Goal: Task Accomplishment & Management: Manage account settings

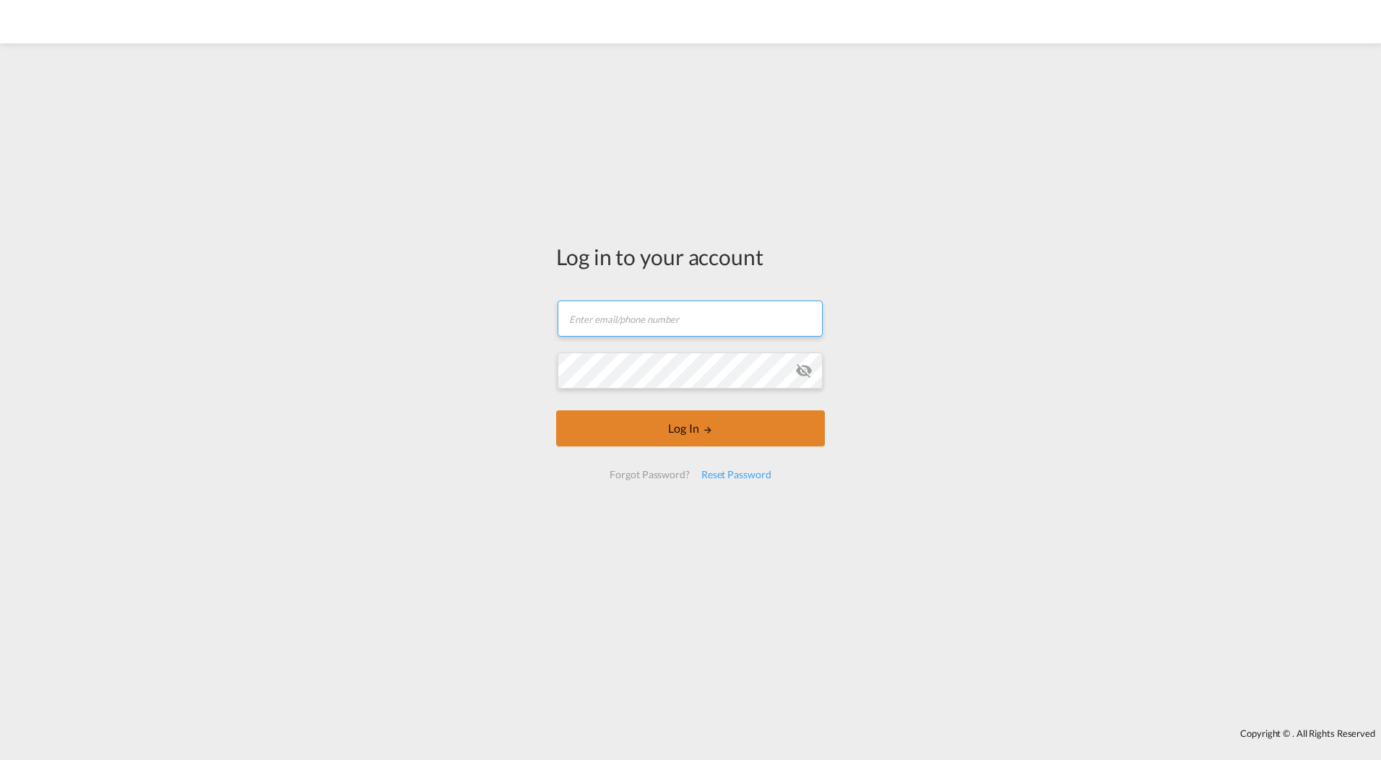
type input "[EMAIL_ADDRESS][DOMAIN_NAME]"
click at [711, 431] on form "[EMAIL_ADDRESS][DOMAIN_NAME] Email field is required Password field is required…" at bounding box center [690, 389] width 269 height 207
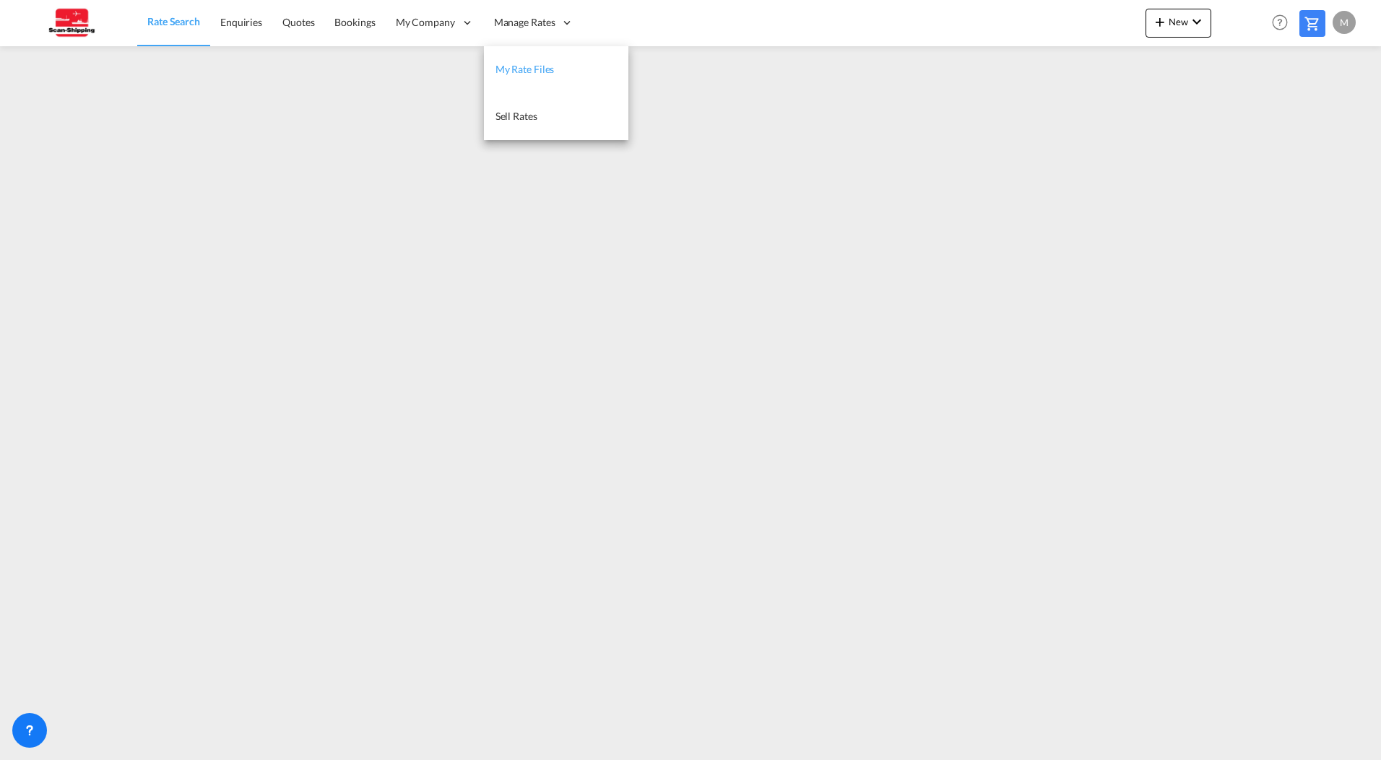
click at [535, 69] on span "My Rate Files" at bounding box center [525, 69] width 59 height 12
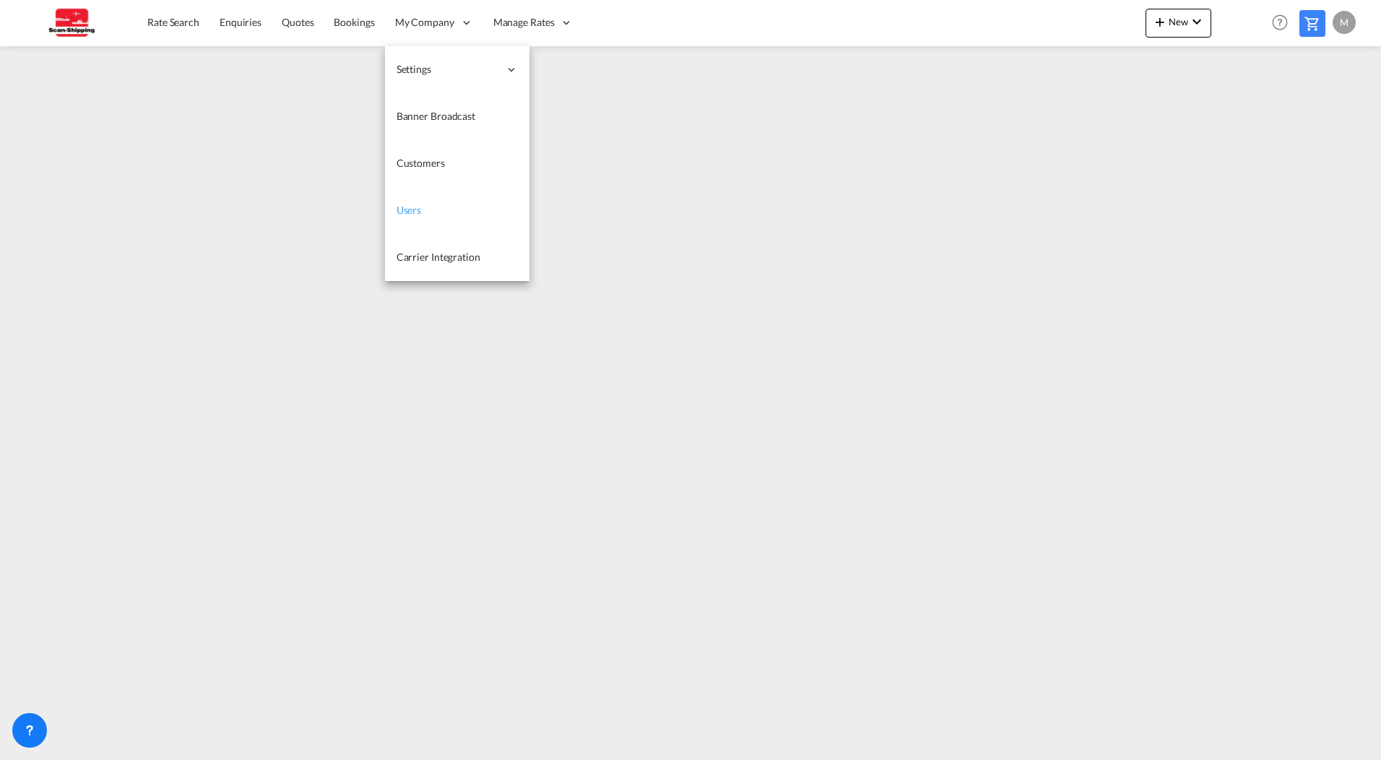
click at [419, 215] on span "Users" at bounding box center [409, 210] width 25 height 12
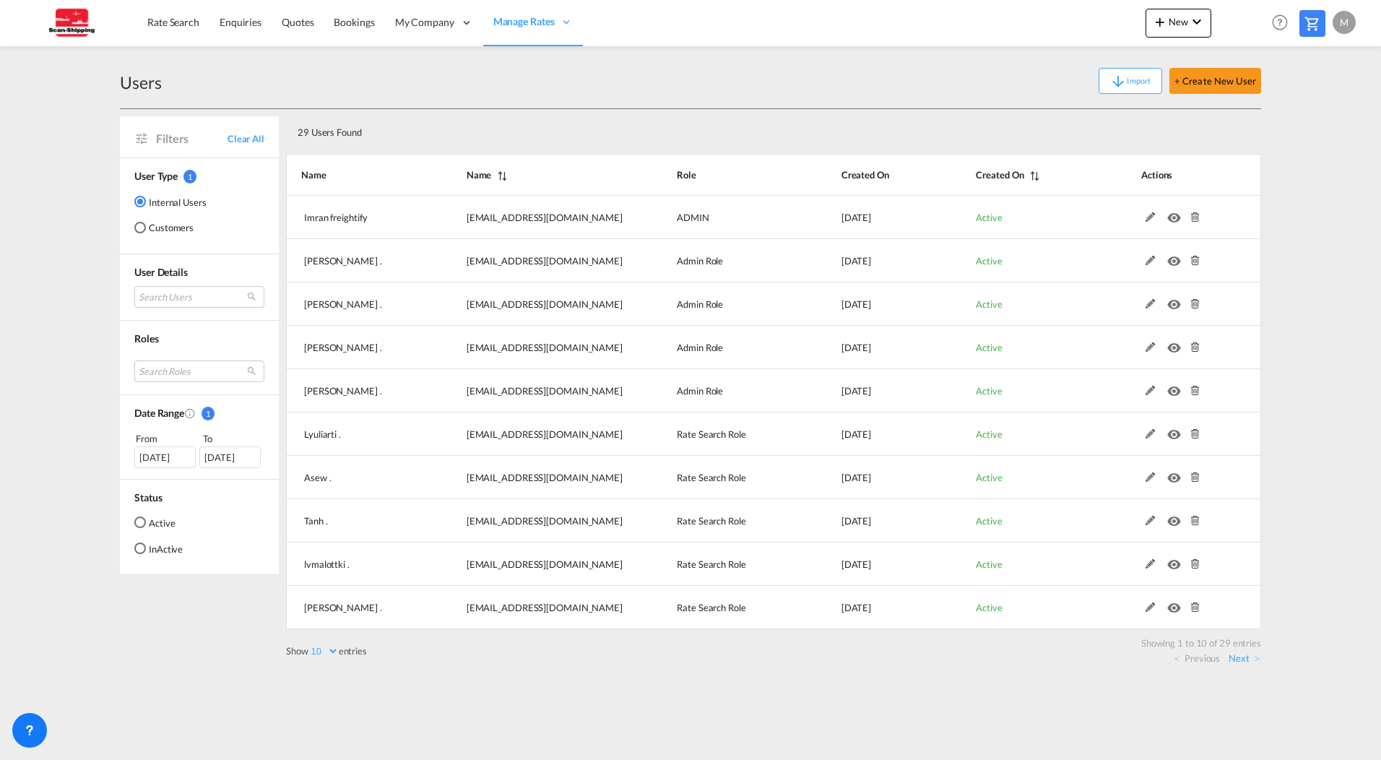
click at [320, 649] on select "10 25 50 100" at bounding box center [323, 651] width 30 height 12
select select "100"
click at [310, 645] on select "10 25 50 100" at bounding box center [323, 651] width 30 height 12
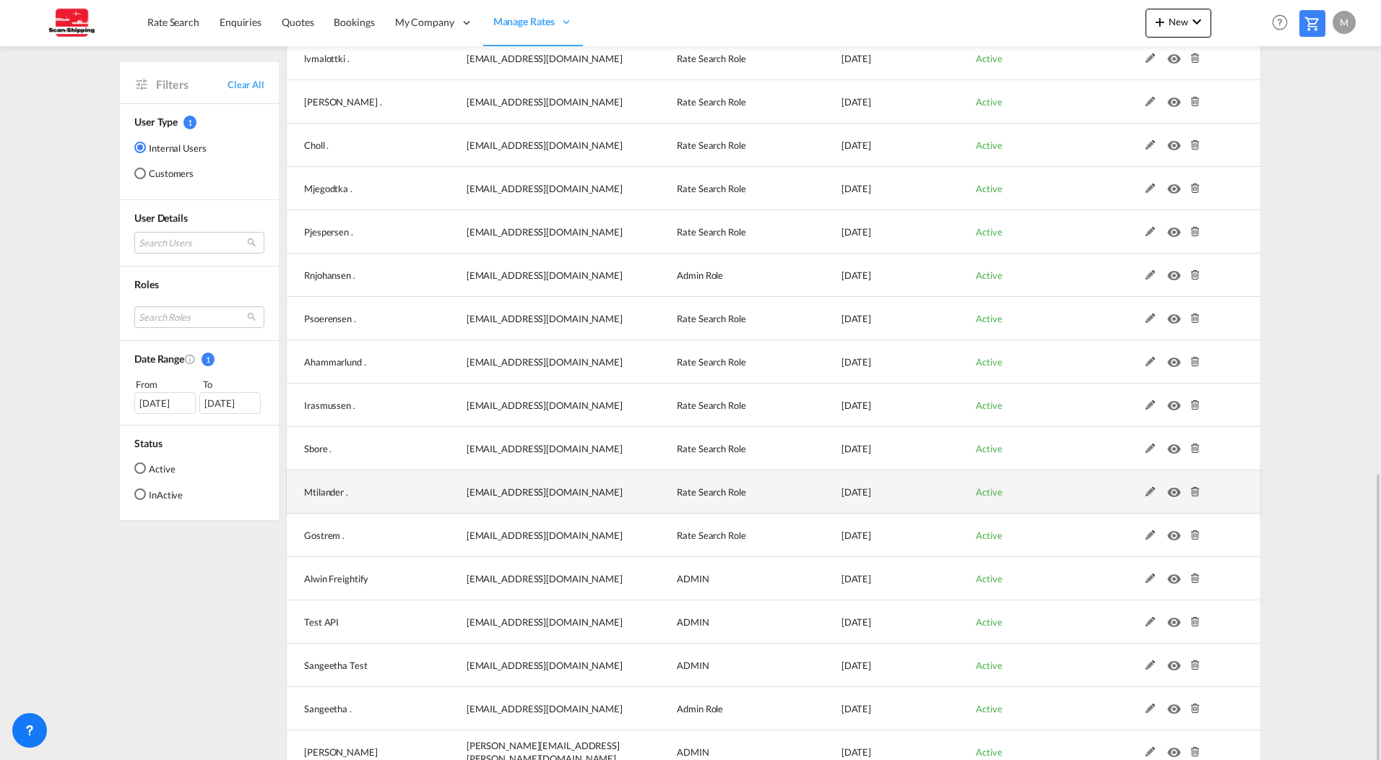
scroll to position [722, 0]
